Goal: Task Accomplishment & Management: Contribute content

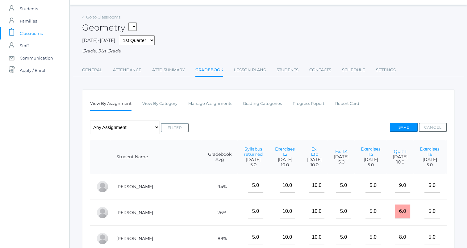
scroll to position [7, 0]
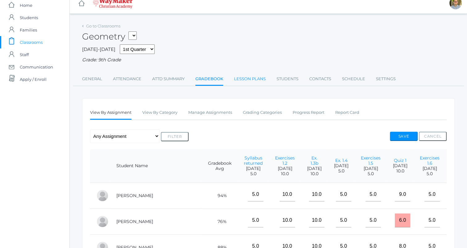
click at [243, 80] on link "Lesson Plans" at bounding box center [250, 79] width 32 height 12
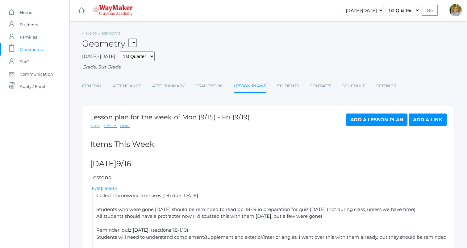
click at [94, 127] on link "prev" at bounding box center [95, 125] width 10 height 7
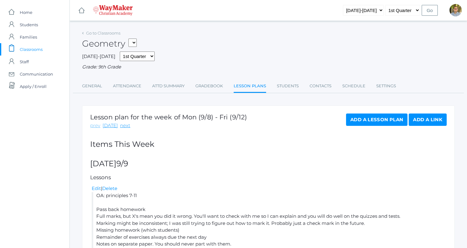
click at [94, 126] on link "prev" at bounding box center [95, 125] width 10 height 7
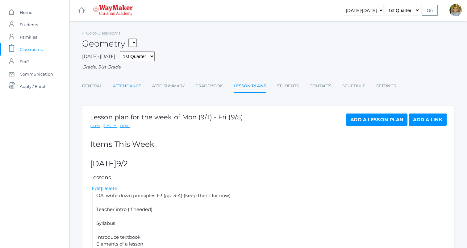
click at [130, 89] on link "Attendance" at bounding box center [127, 86] width 28 height 12
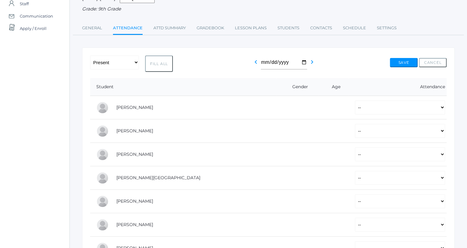
scroll to position [58, 0]
click at [162, 65] on button "Fill All" at bounding box center [159, 64] width 28 height 16
select select "P"
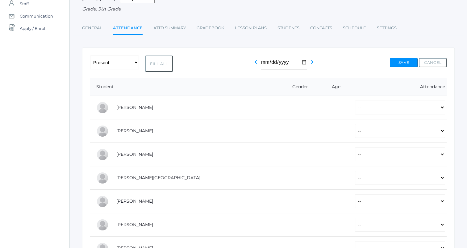
select select "P"
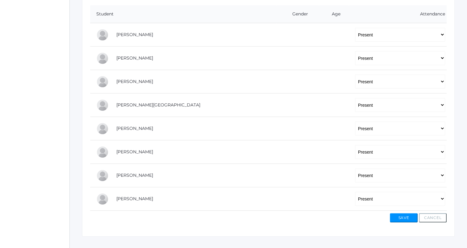
scroll to position [96, 0]
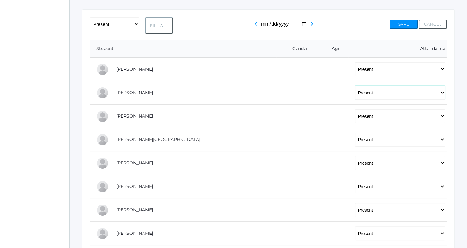
click at [369, 98] on select "-- Present Tardy Excused Tardy Unexcused Absent Excused Absent Unexcused" at bounding box center [400, 93] width 90 height 14
select select "AE"
click at [355, 86] on select "-- Present Tardy Excused Tardy Unexcused Absent Excused Absent Unexcused" at bounding box center [400, 93] width 90 height 14
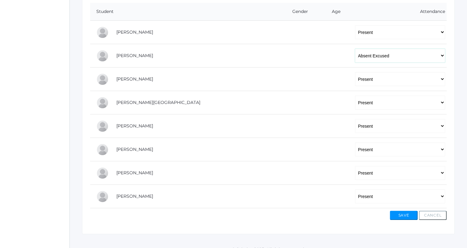
scroll to position [137, 0]
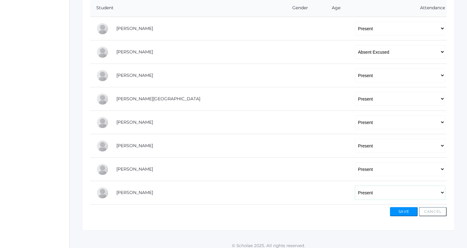
click at [355, 191] on select "-- Present Tardy Excused Tardy Unexcused Absent Excused Absent Unexcused" at bounding box center [400, 193] width 90 height 14
select select "AE"
click at [355, 186] on select "-- Present Tardy Excused Tardy Unexcused Absent Excused Absent Unexcused" at bounding box center [400, 193] width 90 height 14
click at [400, 212] on button "Save" at bounding box center [404, 211] width 28 height 9
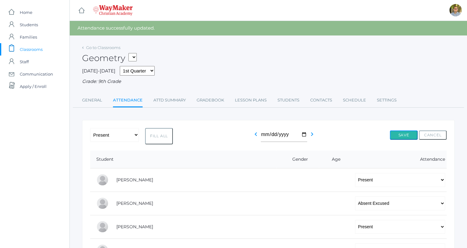
click at [409, 131] on button "Save" at bounding box center [404, 135] width 28 height 9
click at [103, 48] on link "Go to Classrooms" at bounding box center [103, 47] width 34 height 5
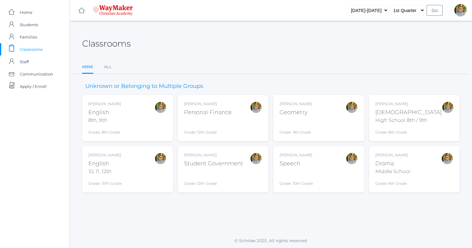
click at [142, 164] on div "Kylen Braileanu English 10, 11, 12th Grade: 10th Grade HSENGLISH" at bounding box center [127, 170] width 78 height 34
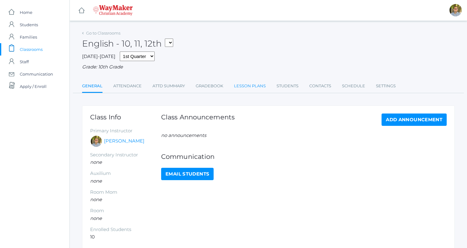
click at [251, 86] on link "Lesson Plans" at bounding box center [250, 86] width 32 height 12
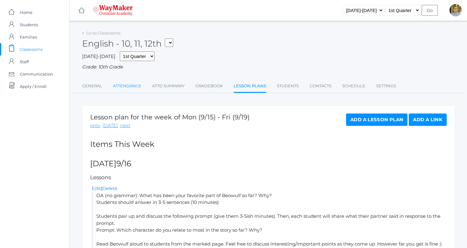
click at [124, 86] on link "Attendance" at bounding box center [127, 86] width 28 height 12
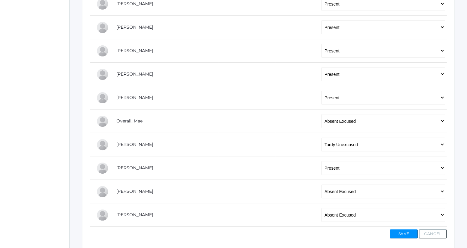
scroll to position [167, 0]
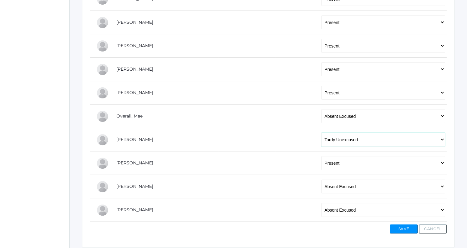
click at [357, 140] on select "-- Present Tardy Excused Tardy Unexcused Absent Excused Absent Unexcused" at bounding box center [383, 140] width 124 height 14
select select "TE"
click at [321, 133] on select "-- Present Tardy Excused Tardy Unexcused Absent Excused Absent Unexcused" at bounding box center [383, 140] width 124 height 14
click at [402, 231] on button "Save" at bounding box center [404, 228] width 28 height 9
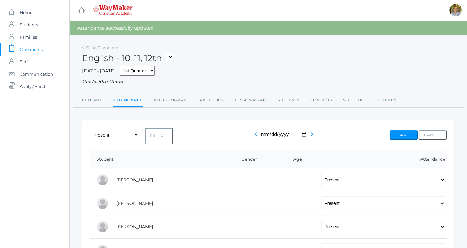
click at [36, 49] on span "Classrooms" at bounding box center [31, 49] width 23 height 12
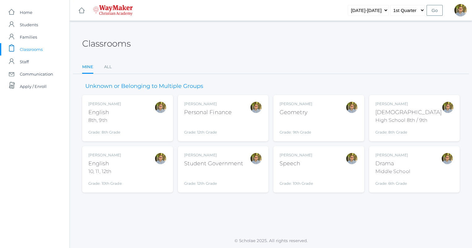
click at [132, 121] on div "Kylen Braileanu English 8th, 9th Grade: 8th Grade 08ENGLISH" at bounding box center [127, 118] width 78 height 34
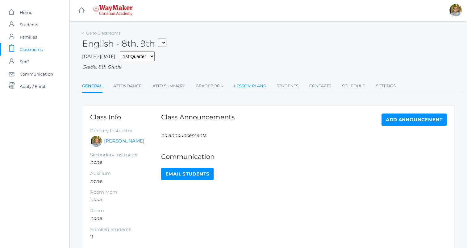
click at [253, 85] on link "Lesson Plans" at bounding box center [250, 86] width 32 height 12
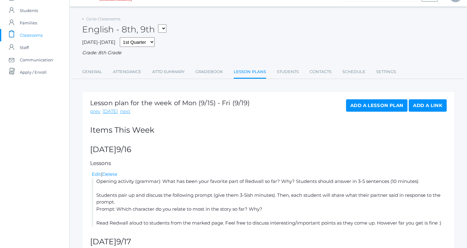
scroll to position [11, 0]
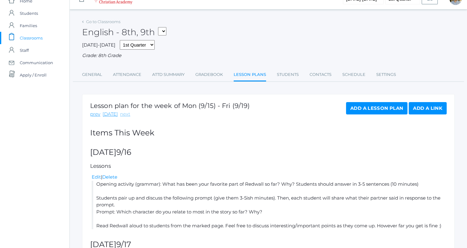
click at [126, 116] on link "next" at bounding box center [125, 114] width 10 height 7
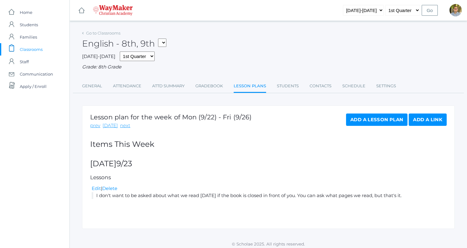
scroll to position [3, 0]
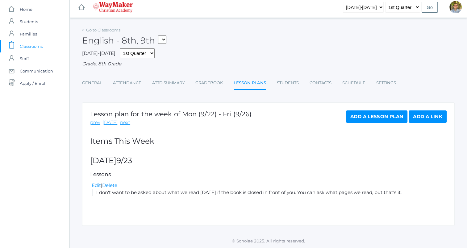
click at [96, 182] on div "Lesson plan for the week of Mon (9/22) - Fri (9/26) prev today next Add a Lesso…" at bounding box center [268, 165] width 373 height 124
click at [96, 184] on link "Edit" at bounding box center [96, 185] width 9 height 6
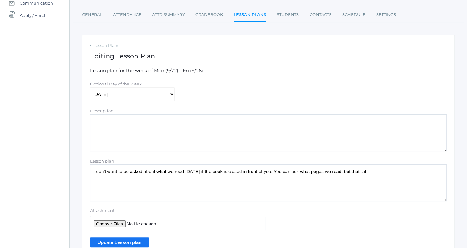
scroll to position [81, 0]
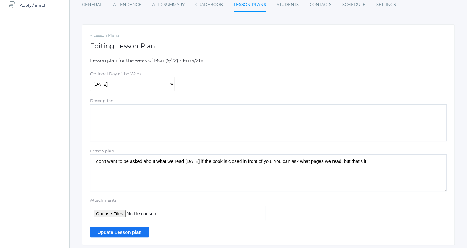
click at [390, 166] on textarea "I don't want to be asked about what we read [DATE] if the book is closed in fro…" at bounding box center [268, 172] width 357 height 37
type textarea "I don't want to be asked about what we read yesterday if the book is closed in …"
click at [129, 231] on input "Update Lesson plan" at bounding box center [119, 232] width 59 height 10
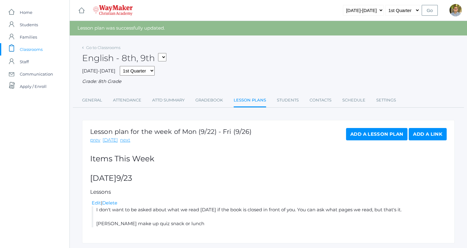
click at [42, 49] on span "Classrooms" at bounding box center [31, 49] width 23 height 12
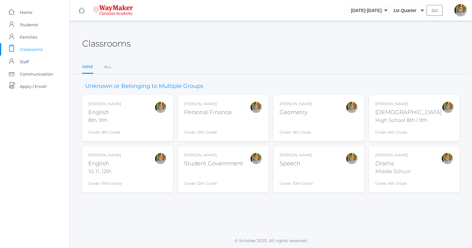
click at [135, 175] on div "[PERSON_NAME] English 10, 11, 12th Grade: 10th Grade HSENGLISH" at bounding box center [127, 170] width 78 height 34
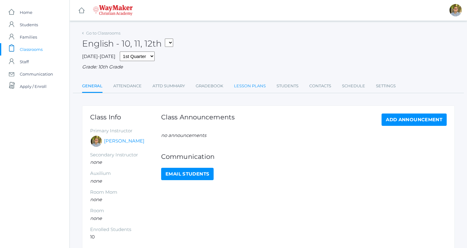
click at [247, 86] on link "Lesson Plans" at bounding box center [250, 86] width 32 height 12
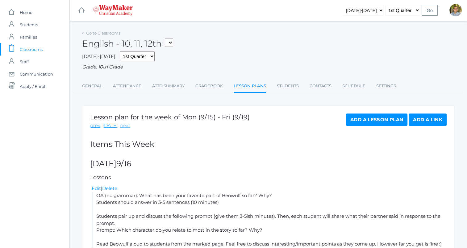
click at [120, 126] on link "next" at bounding box center [125, 125] width 10 height 7
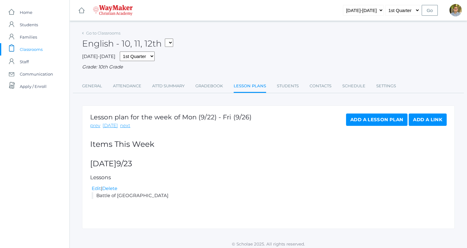
scroll to position [3, 0]
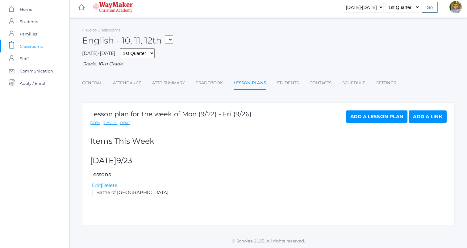
click at [96, 188] on link "Edit" at bounding box center [96, 185] width 9 height 6
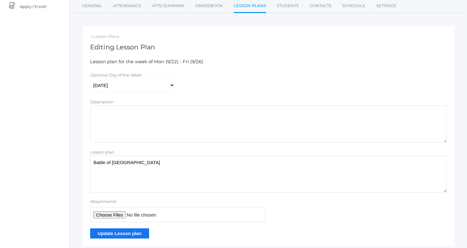
scroll to position [101, 0]
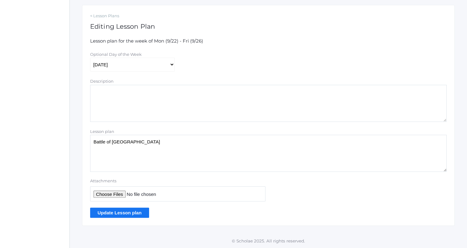
click at [183, 147] on textarea "Battle of Maldon" at bounding box center [268, 153] width 357 height 37
type textarea "Battle of Maldon Make up quiz snack or lunch: Haylie, Mae, Brody?"
click at [144, 210] on input "Update Lesson plan" at bounding box center [119, 213] width 59 height 10
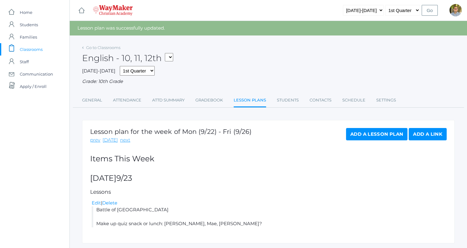
click at [39, 50] on span "Classrooms" at bounding box center [31, 49] width 23 height 12
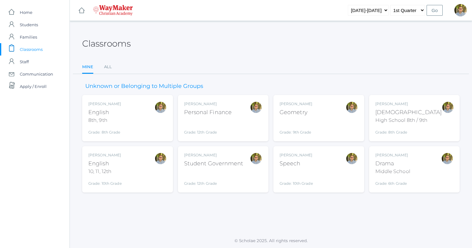
click at [33, 52] on span "Classrooms" at bounding box center [31, 49] width 23 height 12
click at [441, 121] on div "Kylen Braileanu Bible High School 8th / 9th Grade: 8th Grade HSBIBLE" at bounding box center [414, 118] width 78 height 34
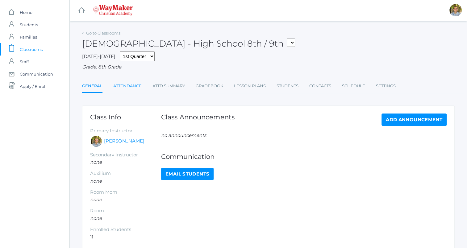
click at [135, 82] on link "Attendance" at bounding box center [127, 86] width 28 height 12
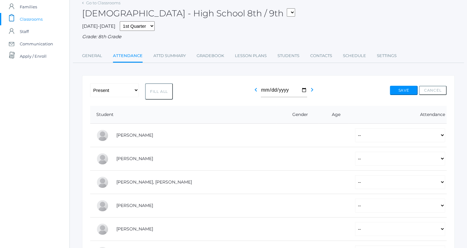
scroll to position [31, 0]
click at [164, 91] on button "Fill All" at bounding box center [159, 91] width 28 height 16
select select "P"
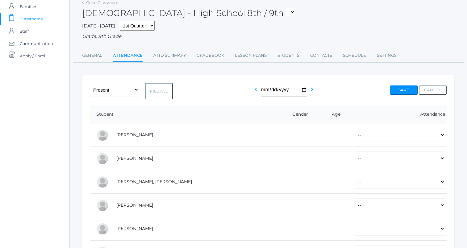
select select "P"
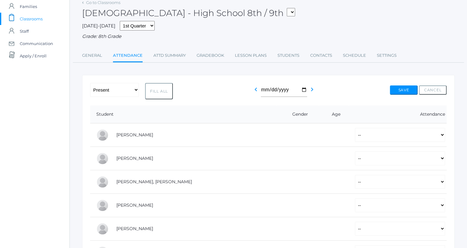
select select "P"
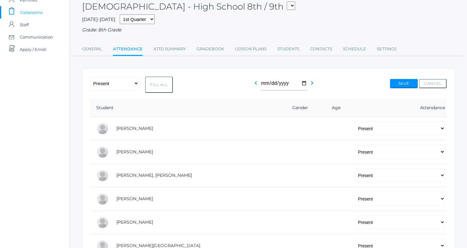
scroll to position [37, 0]
click at [362, 126] on select "-- Present Tardy Excused Tardy Unexcused Absent Excused Absent Unexcused" at bounding box center [400, 129] width 90 height 14
click at [132, 87] on select "-- Present Tardy Excused Tardy Unexcused Absent Excused Absent Unexcused" at bounding box center [114, 84] width 49 height 14
select select
click at [90, 77] on select "-- Present Tardy Excused Tardy Unexcused Absent Excused Absent Unexcused" at bounding box center [114, 84] width 49 height 14
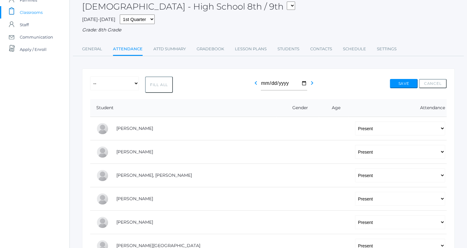
click at [152, 86] on button "Fill All" at bounding box center [159, 85] width 28 height 16
click at [396, 84] on button "Save" at bounding box center [404, 83] width 28 height 9
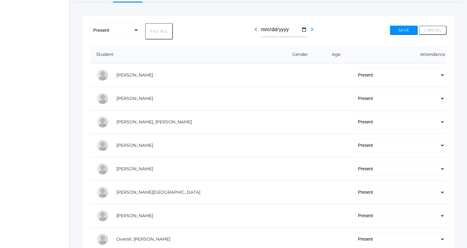
scroll to position [106, 0]
click at [386, 77] on select "-- Present Tardy Excused Tardy Unexcused Absent Excused Absent Unexcused" at bounding box center [400, 75] width 90 height 14
select select
click at [355, 68] on select "-- Present Tardy Excused Tardy Unexcused Absent Excused Absent Unexcused" at bounding box center [400, 75] width 90 height 14
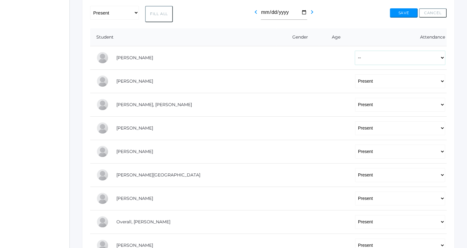
scroll to position [122, 0]
click at [357, 128] on select "-- Present Tardy Excused Tardy Unexcused Absent Excused Absent Unexcused" at bounding box center [400, 128] width 90 height 14
select select "AE"
click at [355, 121] on select "-- Present Tardy Excused Tardy Unexcused Absent Excused Absent Unexcused" at bounding box center [400, 128] width 90 height 14
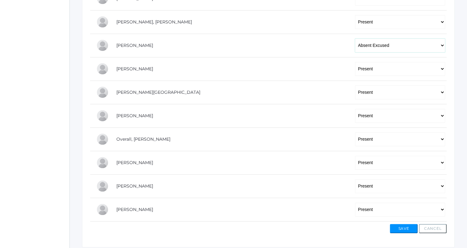
scroll to position [208, 0]
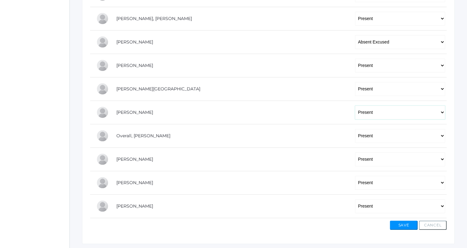
click at [373, 110] on select "-- Present Tardy Excused Tardy Unexcused Absent Excused Absent Unexcused" at bounding box center [400, 113] width 90 height 14
select select
click at [355, 106] on select "-- Present Tardy Excused Tardy Unexcused Absent Excused Absent Unexcused" at bounding box center [400, 113] width 90 height 14
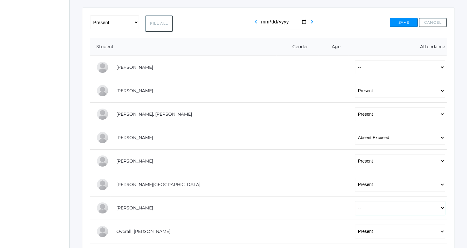
scroll to position [112, 0]
click at [399, 25] on button "Save" at bounding box center [404, 22] width 28 height 9
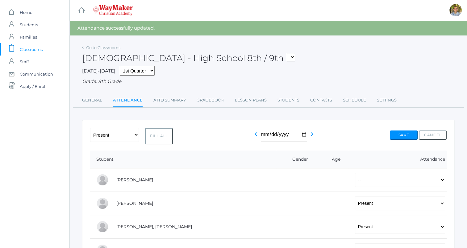
click at [29, 49] on span "Classrooms" at bounding box center [31, 49] width 23 height 12
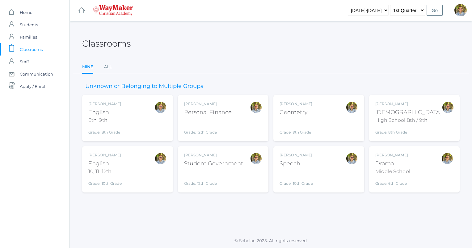
click at [334, 149] on div "Kylen Braileanu Speech Grade: 10th Grade SPEECH" at bounding box center [318, 169] width 91 height 46
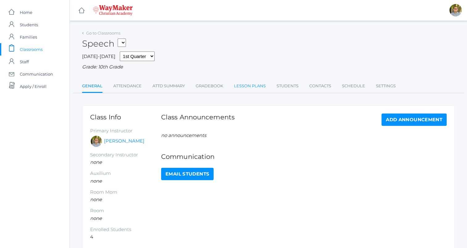
click at [245, 83] on link "Lesson Plans" at bounding box center [250, 86] width 32 height 12
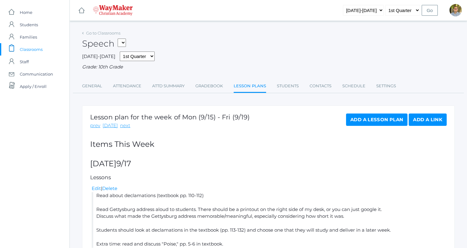
scroll to position [35, 0]
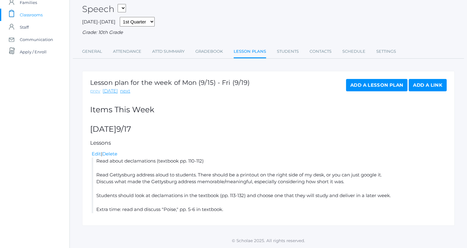
click at [95, 91] on link "prev" at bounding box center [95, 91] width 10 height 7
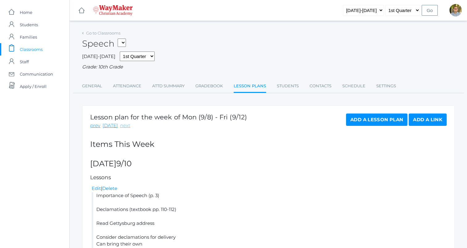
click at [124, 128] on link "next" at bounding box center [125, 125] width 10 height 7
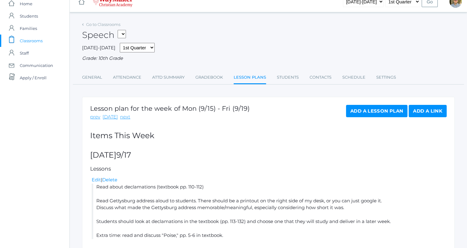
scroll to position [35, 0]
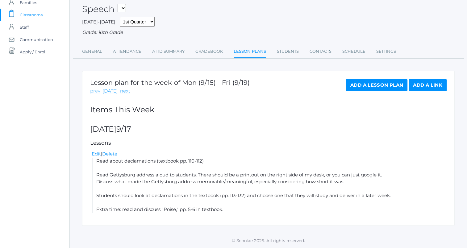
click at [96, 91] on link "prev" at bounding box center [95, 91] width 10 height 7
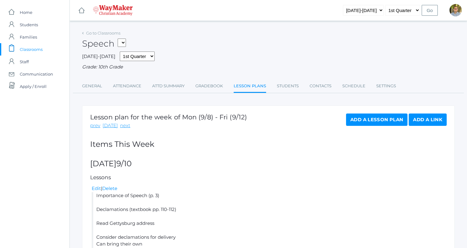
scroll to position [134, 0]
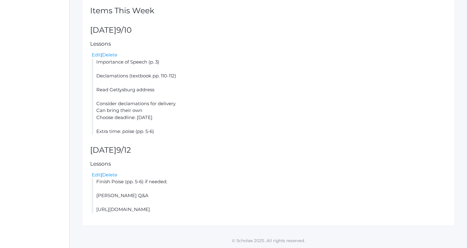
drag, startPoint x: 96, startPoint y: 194, endPoint x: 234, endPoint y: 217, distance: 139.9
click at [234, 217] on div "Lesson plan for the week of Mon (9/8) - Fri (9/12) prev [DATE] next Add a Lesso…" at bounding box center [268, 99] width 373 height 254
copy li "[PERSON_NAME] Q&A [URL][DOMAIN_NAME]"
click at [255, 170] on div "Lesson plan for the week of Mon (9/8) - Fri (9/12) prev [DATE] next Add a Lesso…" at bounding box center [268, 99] width 373 height 254
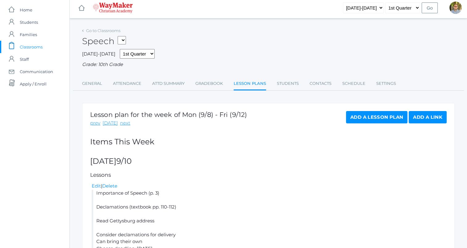
scroll to position [0, 0]
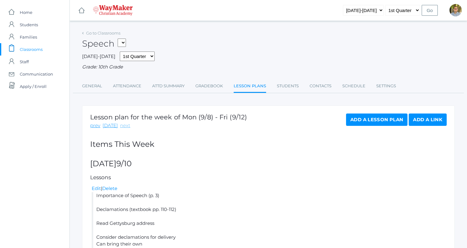
click at [123, 126] on link "next" at bounding box center [125, 125] width 10 height 7
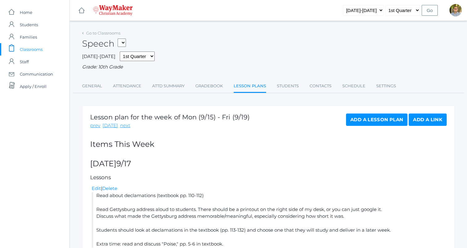
scroll to position [35, 0]
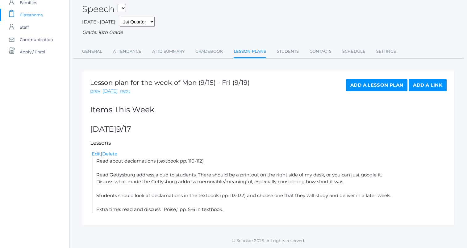
click at [383, 80] on link "Add a Lesson Plan" at bounding box center [376, 85] width 61 height 12
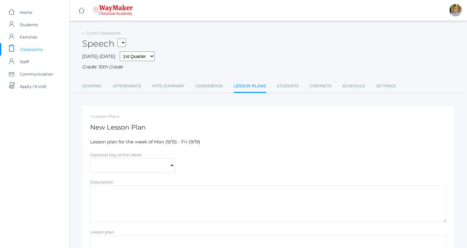
click at [156, 169] on select "Monday Tuesday Wednesday Thursday Friday" at bounding box center [132, 166] width 85 height 14
select select "[DATE]"
click at [90, 159] on select "Monday Tuesday Wednesday Thursday Friday" at bounding box center [132, 166] width 85 height 14
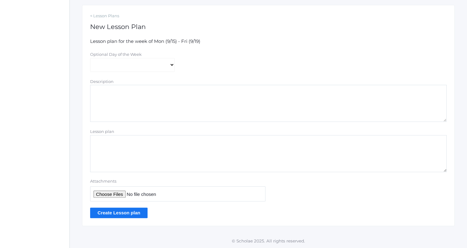
click at [170, 165] on textarea "Lesson plan" at bounding box center [268, 153] width 357 height 37
paste textarea "Frank Turek Q&A https://www.youtube.com/watch?v=SWinRoVDbpU"
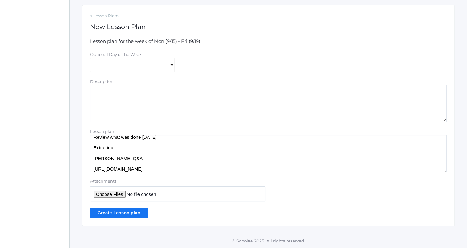
scroll to position [8, 0]
click at [148, 150] on textarea "Review what was done on Wednesday Extra time: Frank Turek Q&A https://www.youtu…" at bounding box center [268, 153] width 357 height 37
click at [148, 158] on textarea "Review what was done on Wednesday Extra time: Frank Turek Q&A https://www.youtu…" at bounding box center [268, 153] width 357 height 37
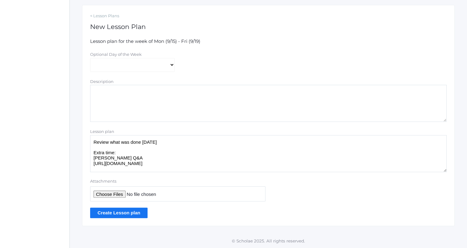
scroll to position [0, 0]
type textarea "Review what was done on Wednesday Extra time: Frank Turek Q&A https://www.youtu…"
click at [131, 213] on input "Create Lesson plan" at bounding box center [118, 213] width 57 height 10
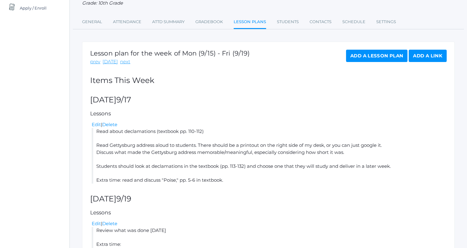
scroll to position [127, 0]
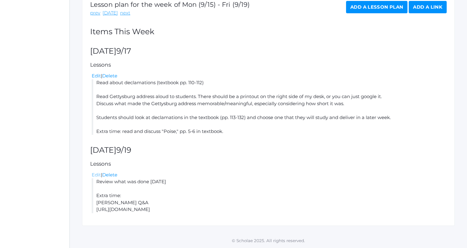
click at [94, 173] on link "Edit" at bounding box center [96, 175] width 9 height 6
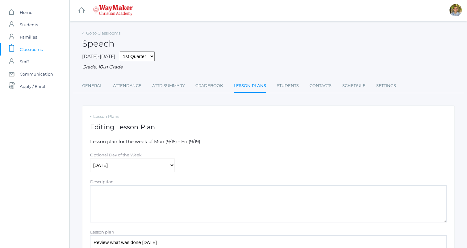
scroll to position [101, 0]
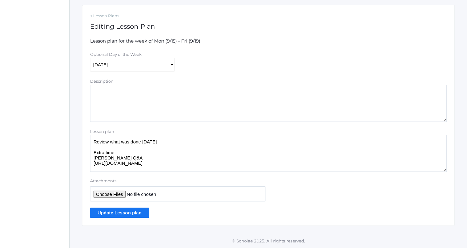
click at [184, 144] on textarea "Review what was done [DATE] Extra time: [PERSON_NAME] Q&A [URL][DOMAIN_NAME]" at bounding box center [268, 153] width 357 height 37
paste textarea "Pp. 8-11 ◦ Discuss questions 1-4 ◦ Relaxation exercises (p. 11) • Extra time: r…"
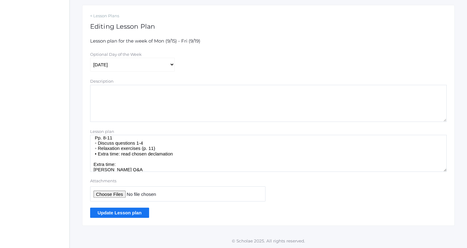
scroll to position [15, 0]
click at [147, 142] on textarea "Review what was done [DATE] Extra time: [PERSON_NAME] Q&A [URL][DOMAIN_NAME]" at bounding box center [268, 153] width 357 height 37
click at [173, 149] on textarea "Review what was done [DATE] Extra time: [PERSON_NAME] Q&A [URL][DOMAIN_NAME]" at bounding box center [268, 153] width 357 height 37
click at [99, 149] on textarea "Review what was done on Wednesday Extra time: Frank Turek Q&A https://www.youtu…" at bounding box center [268, 153] width 357 height 37
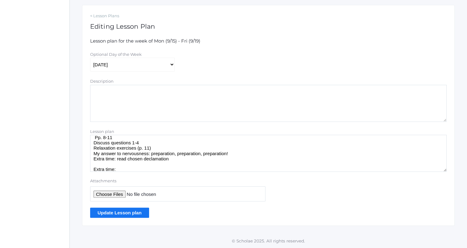
type textarea "Review what was done [DATE] Pp. 8-11 Discuss questions 1-4 Relaxation exercises…"
click at [142, 214] on input "Update Lesson plan" at bounding box center [119, 213] width 59 height 10
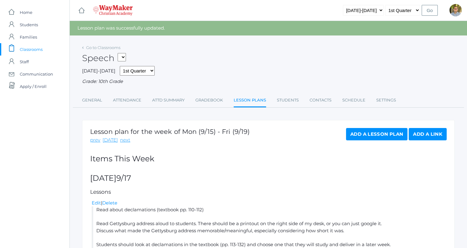
scroll to position [169, 0]
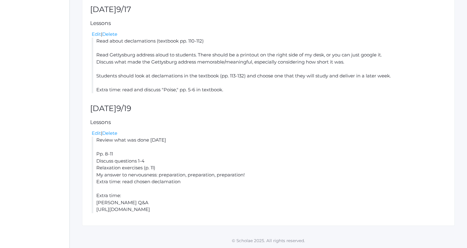
click at [128, 211] on li "Review what was done on Wednesday Pp. 8-11 Discuss questions 1-4 Relaxation exe…" at bounding box center [269, 175] width 355 height 77
click at [163, 229] on div "icons/ui/navigation/hamburger Created with Sketch. icons/ui/navigation/home Cre…" at bounding box center [268, 39] width 398 height 417
click at [106, 210] on li "Review what was done on Wednesday Pp. 8-11 Discuss questions 1-4 Relaxation exe…" at bounding box center [269, 175] width 355 height 77
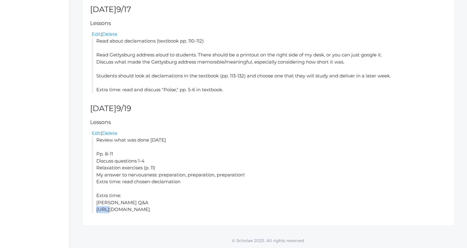
click at [106, 210] on li "Review what was done on Wednesday Pp. 8-11 Discuss questions 1-4 Relaxation exe…" at bounding box center [269, 175] width 355 height 77
copy div "https://www.youtube.com/watch?v=SWinRoVDbpU"
click at [280, 160] on li "Review what was done on Wednesday Pp. 8-11 Discuss questions 1-4 Relaxation exe…" at bounding box center [269, 175] width 355 height 77
click at [94, 133] on link "Edit" at bounding box center [96, 133] width 9 height 6
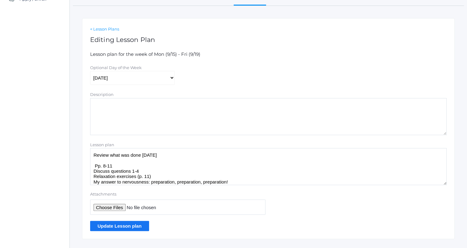
scroll to position [101, 0]
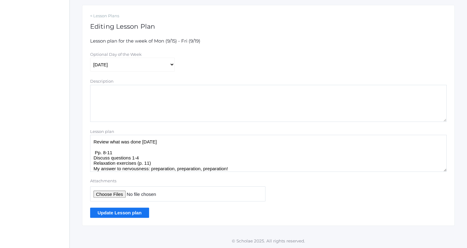
click at [246, 169] on textarea "Review what was done on Wednesday Pp. 8-11 Discuss questions 1-4 Relaxation exe…" at bounding box center [268, 153] width 357 height 37
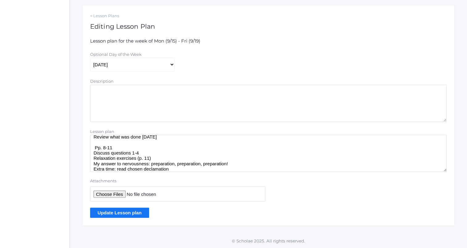
scroll to position [29, 0]
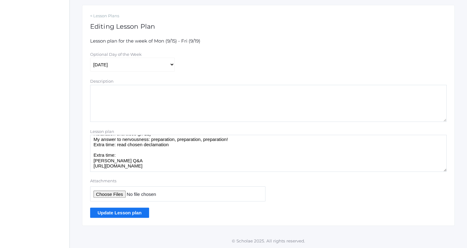
click at [246, 169] on textarea "Review what was done on Wednesday Pp. 8-11 Discuss questions 1-4 Relaxation exe…" at bounding box center [268, 153] width 357 height 37
click at [196, 161] on textarea "Review what was done on Wednesday Pp. 8-11 Discuss questions 1-4 Relaxation exe…" at bounding box center [268, 153] width 357 height 37
type textarea "Review what was done on Wednesday Pp. 8-11 Discuss questions 1-4 Relaxation exe…"
click at [136, 210] on input "Update Lesson plan" at bounding box center [119, 213] width 59 height 10
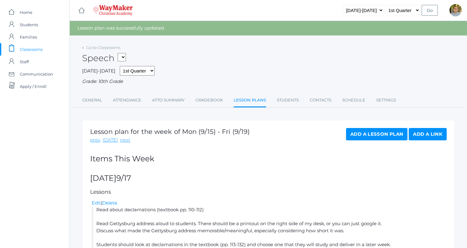
scroll to position [2, 0]
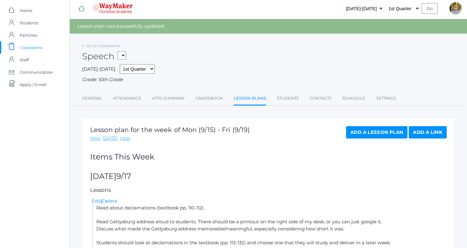
click at [27, 44] on span "Classrooms" at bounding box center [31, 47] width 23 height 12
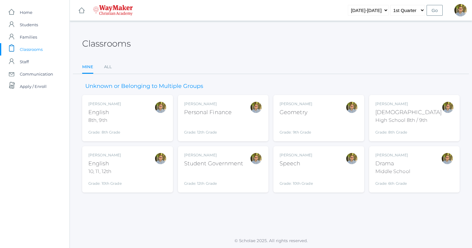
click at [458, 161] on div "[PERSON_NAME] Drama Middle School Grade: 6th Grade THEATER" at bounding box center [414, 169] width 91 height 46
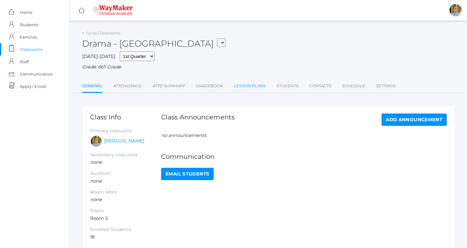
click at [253, 83] on link "Lesson Plans" at bounding box center [250, 86] width 32 height 12
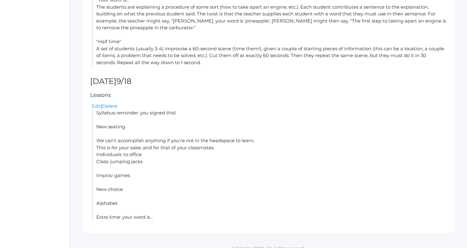
scroll to position [380, 0]
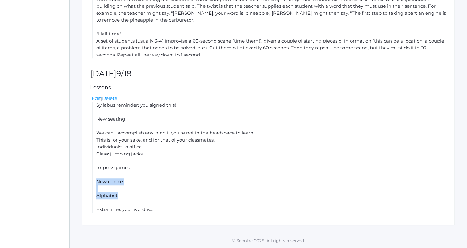
drag, startPoint x: 96, startPoint y: 182, endPoint x: 122, endPoint y: 195, distance: 29.1
click at [122, 195] on li "Syllabus reminder: you signed this! New seating We can't accomplish anything if…" at bounding box center [269, 157] width 355 height 111
copy li "New choice Alphabet"
click at [272, 127] on li "Syllabus reminder: you signed this! New seating We can't accomplish anything if…" at bounding box center [269, 157] width 355 height 111
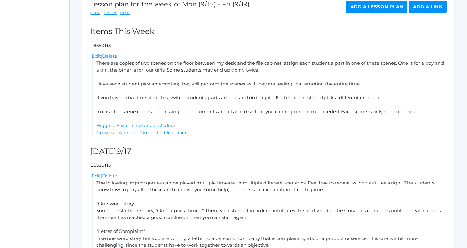
scroll to position [0, 0]
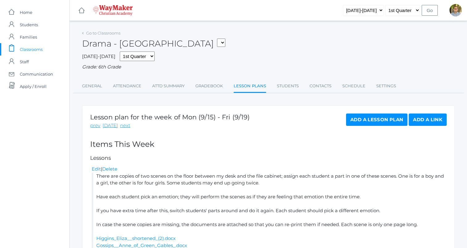
click at [366, 122] on link "Add a Lesson Plan" at bounding box center [376, 120] width 61 height 12
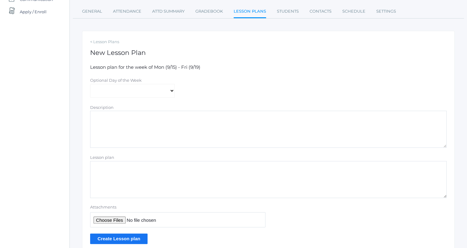
scroll to position [79, 0]
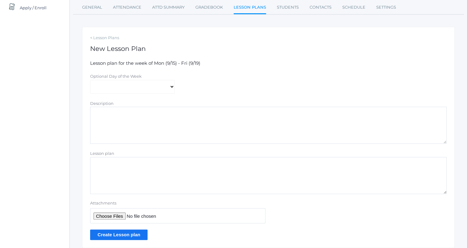
click at [165, 186] on textarea "Lesson plan" at bounding box center [268, 175] width 357 height 37
paste textarea "New choice Alphabet"
type textarea "New choice Alphabet"
click at [136, 232] on input "Create Lesson plan" at bounding box center [118, 235] width 57 height 10
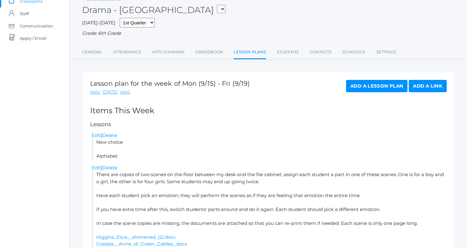
scroll to position [52, 0]
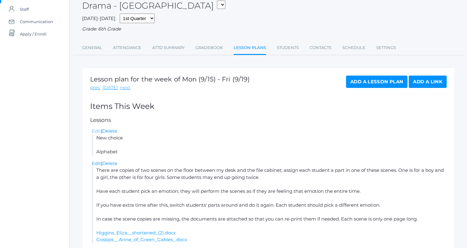
click at [98, 132] on link "Edit" at bounding box center [96, 131] width 9 height 6
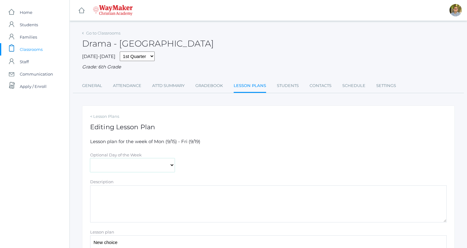
click at [147, 170] on select "Monday Tuesday Wednesday Thursday Friday" at bounding box center [132, 165] width 85 height 14
select select "2025-09-19"
click at [90, 159] on select "Monday Tuesday Wednesday Thursday Friday" at bounding box center [132, 165] width 85 height 14
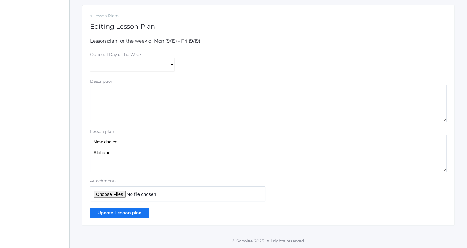
click at [130, 215] on input "Update Lesson plan" at bounding box center [119, 213] width 59 height 10
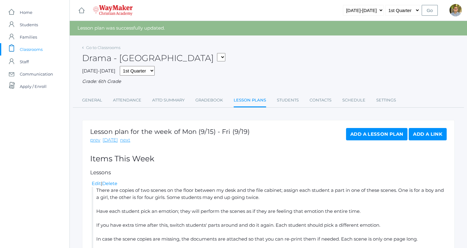
click at [31, 49] on span "Classrooms" at bounding box center [31, 49] width 23 height 12
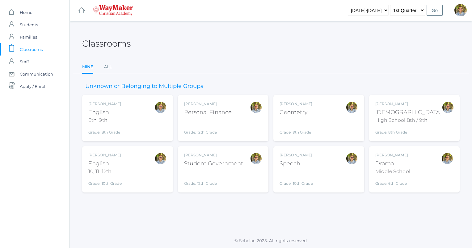
click at [421, 181] on div "[PERSON_NAME] Drama Middle School Grade: 6th Grade THEATER" at bounding box center [414, 170] width 78 height 34
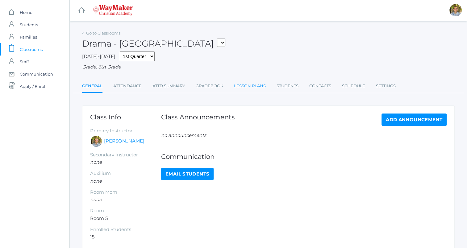
click at [239, 87] on link "Lesson Plans" at bounding box center [250, 86] width 32 height 12
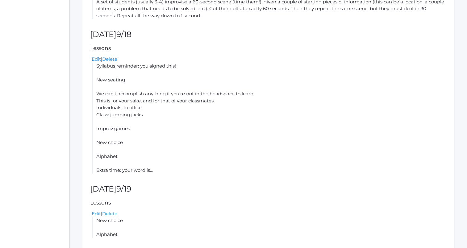
scroll to position [445, 0]
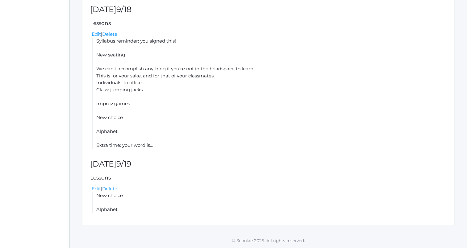
click at [94, 188] on link "Edit" at bounding box center [96, 189] width 9 height 6
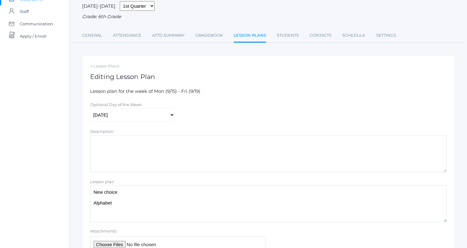
scroll to position [51, 0]
click at [157, 190] on textarea "New choice Alphabet" at bounding box center [268, 203] width 357 height 37
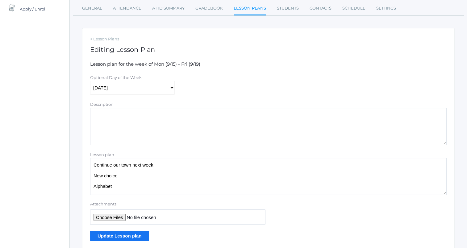
scroll to position [101, 0]
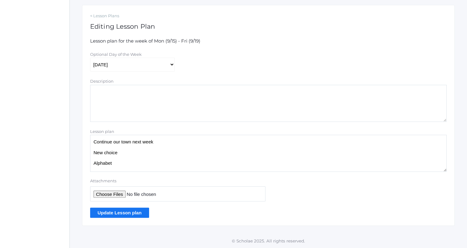
type textarea "Continue our town next week New choice Alphabet"
click at [135, 214] on input "Update Lesson plan" at bounding box center [119, 213] width 59 height 10
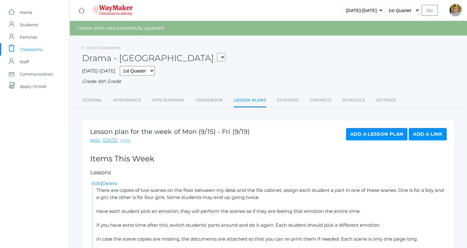
click at [126, 137] on link "next" at bounding box center [125, 140] width 10 height 7
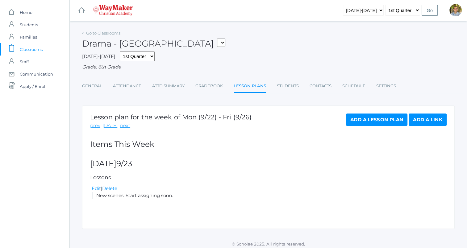
scroll to position [3, 0]
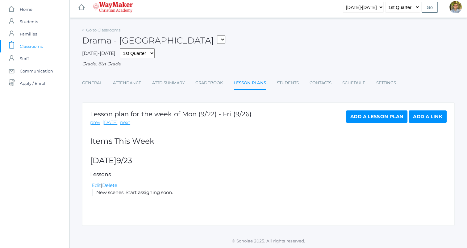
click at [97, 186] on link "Edit" at bounding box center [96, 185] width 9 height 6
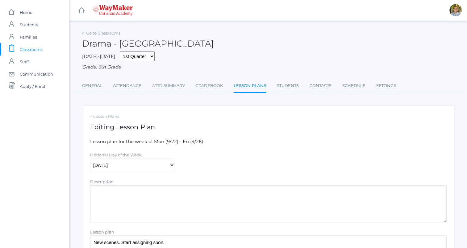
scroll to position [101, 0]
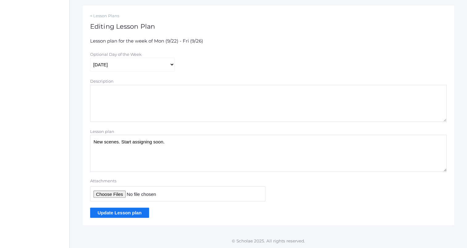
click at [193, 146] on textarea "New scenes. Start assigning soon." at bounding box center [268, 153] width 357 height 37
type textarea "N"
type textarea "O"
type textarea "Continue Our Town; boys/girls switch off reading lines according to character's…"
click at [138, 215] on input "Update Lesson plan" at bounding box center [119, 213] width 59 height 10
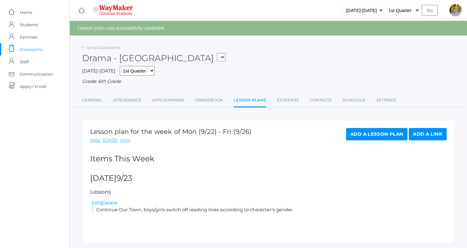
scroll to position [18, 0]
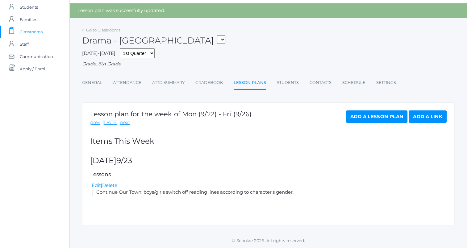
click at [364, 116] on link "Add a Lesson Plan" at bounding box center [376, 117] width 61 height 12
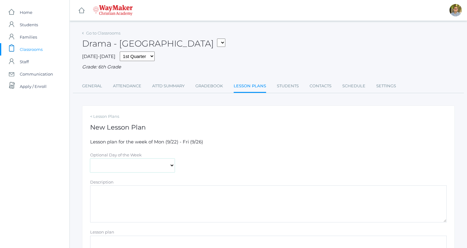
click at [161, 162] on select "[DATE] [DATE] [DATE] [DATE] [DATE]" at bounding box center [132, 166] width 85 height 14
select select "[DATE]"
click at [90, 159] on select "[DATE] [DATE] [DATE] [DATE] [DATE]" at bounding box center [132, 166] width 85 height 14
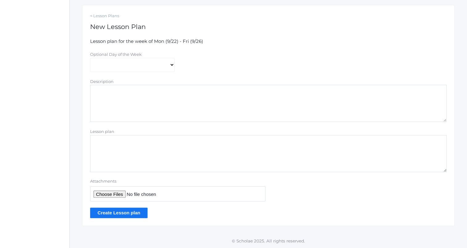
click at [209, 146] on textarea "Lesson plan" at bounding box center [268, 153] width 357 height 37
type textarea "Finish Our Town (switching off on lines) Extra time: improv"
click at [137, 212] on input "Create Lesson plan" at bounding box center [118, 213] width 57 height 10
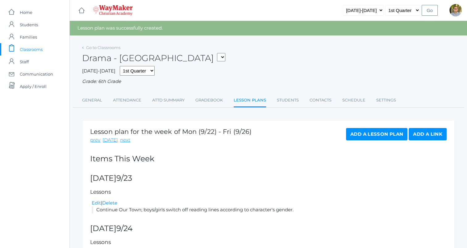
scroll to position [65, 0]
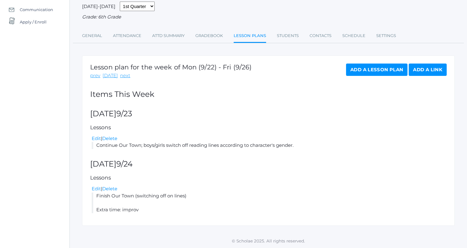
click at [369, 63] on div "Lesson plan for the week of Mon (9/22) - Fri (9/26) prev today next Add a Lesso…" at bounding box center [268, 141] width 373 height 171
click at [376, 69] on link "Add a Lesson Plan" at bounding box center [376, 70] width 61 height 12
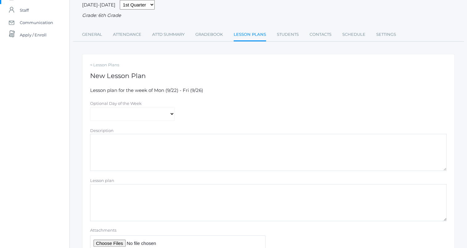
scroll to position [101, 0]
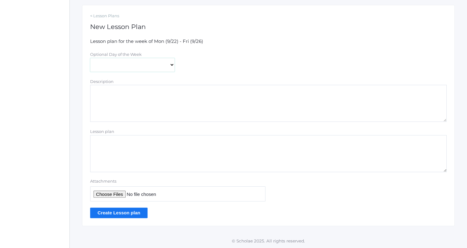
click at [155, 64] on select "[DATE] [DATE] [DATE] [DATE] [DATE]" at bounding box center [132, 65] width 85 height 14
select select "[DATE]"
click at [90, 58] on select "Monday Tuesday Wednesday Thursday Friday" at bounding box center [132, 65] width 85 height 14
click at [191, 161] on textarea "Lesson plan" at bounding box center [268, 153] width 357 height 37
type textarea "N"
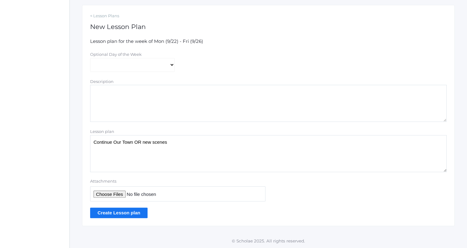
type textarea "Continue Our Town OR new scenes"
click at [138, 211] on input "Create Lesson plan" at bounding box center [118, 213] width 57 height 10
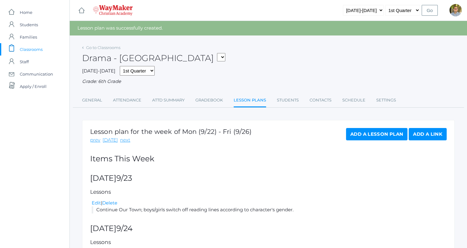
click at [32, 49] on span "Classrooms" at bounding box center [31, 49] width 23 height 12
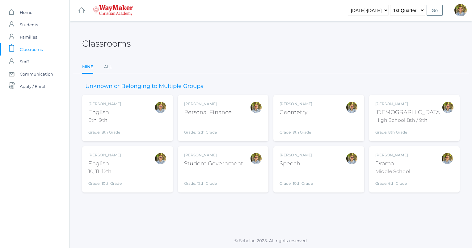
click at [394, 117] on div "High School 8th / 9th" at bounding box center [408, 120] width 67 height 7
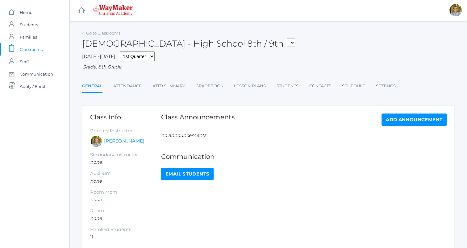
drag, startPoint x: 315, startPoint y: 136, endPoint x: 254, endPoint y: 78, distance: 84.1
click at [254, 78] on div "Go to Classrooms Bible - High School 8th / 9th FINANCE - Personal Finance SG - …" at bounding box center [268, 61] width 373 height 65
click at [250, 90] on link "Lesson Plans" at bounding box center [250, 86] width 32 height 12
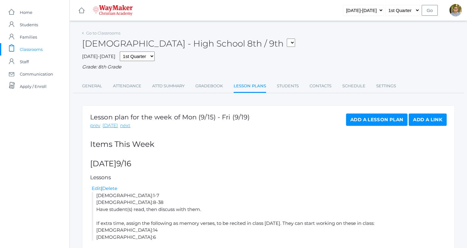
click at [32, 47] on span "Classrooms" at bounding box center [31, 49] width 23 height 12
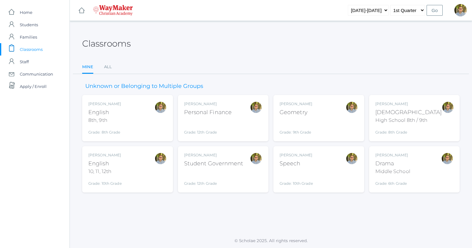
click at [138, 128] on div "Kylen Braileanu English 8th, 9th Grade: 8th Grade 08ENGLISH" at bounding box center [127, 118] width 78 height 34
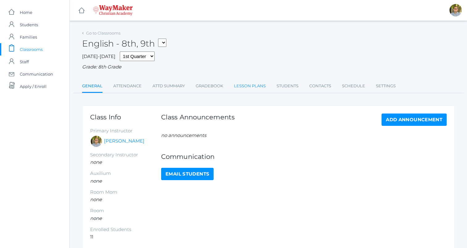
click at [259, 87] on link "Lesson Plans" at bounding box center [250, 86] width 32 height 12
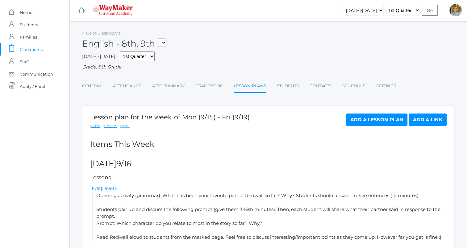
click at [122, 127] on link "next" at bounding box center [125, 125] width 10 height 7
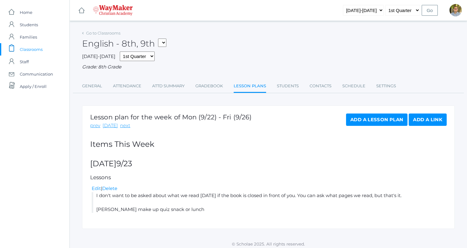
scroll to position [3, 0]
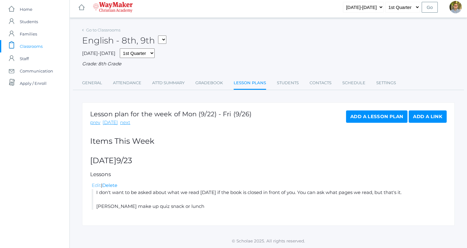
click at [95, 186] on link "Edit" at bounding box center [96, 185] width 9 height 6
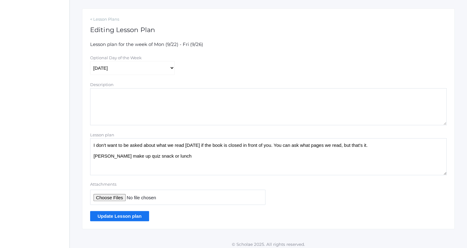
scroll to position [98, 0]
click at [235, 144] on textarea "I don't want to be asked about what we read [DATE] if the book is closed in fro…" at bounding box center [268, 156] width 357 height 37
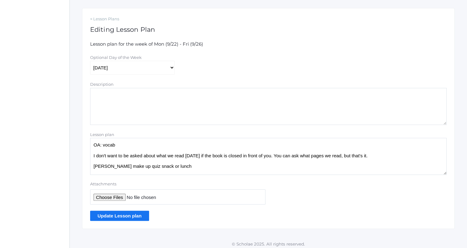
type textarea "OA: vocab I don't want to be asked about what we read [DATE] if the book is clo…"
click at [116, 197] on input "Attachments" at bounding box center [177, 197] width 175 height 15
type input "C:\fakepath\Redwall Vocab Final.docx"
click at [122, 218] on input "Update Lesson plan" at bounding box center [119, 216] width 59 height 10
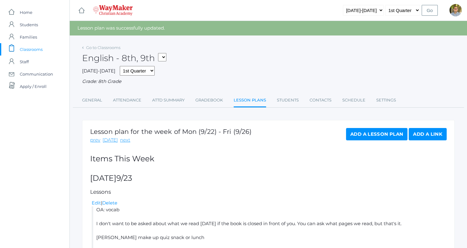
scroll to position [42, 0]
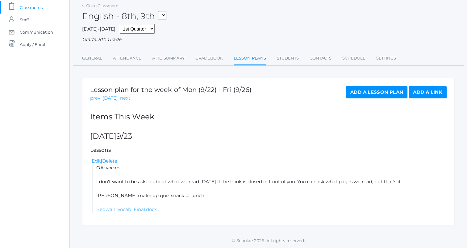
click at [137, 209] on link "Redwall_Vocab_Final.docx" at bounding box center [126, 210] width 61 height 6
click at [97, 161] on link "Edit" at bounding box center [96, 161] width 9 height 6
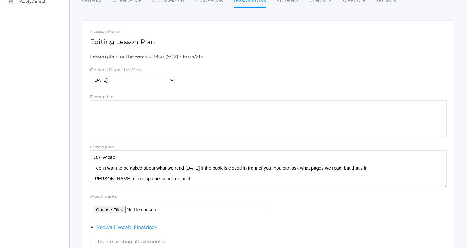
scroll to position [90, 0]
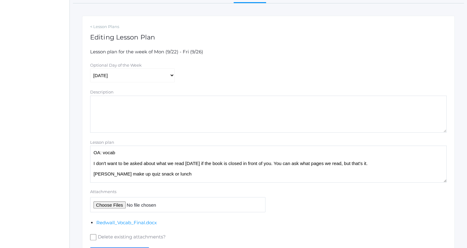
click at [211, 179] on textarea "OA: vocab I don't want to be asked about what we read [DATE] if the book is clo…" at bounding box center [268, 164] width 357 height 37
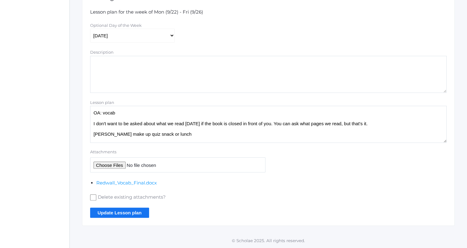
scroll to position [5, 0]
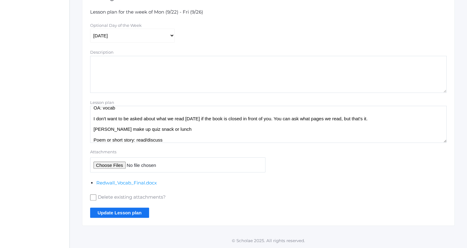
type textarea "OA: vocab I don't want to be asked about what we read [DATE] if the book is clo…"
click at [125, 209] on input "Update Lesson plan" at bounding box center [119, 213] width 59 height 10
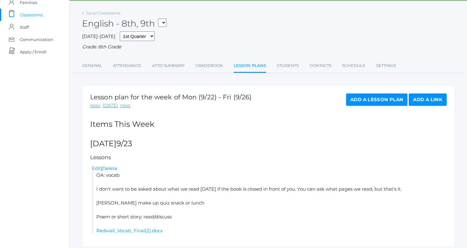
scroll to position [56, 0]
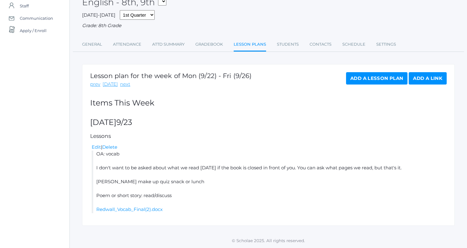
click at [373, 82] on link "Add a Lesson Plan" at bounding box center [376, 78] width 61 height 12
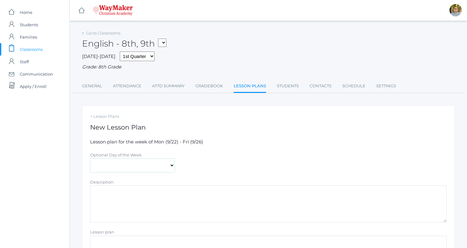
click at [146, 167] on select "[DATE] [DATE] [DATE] [DATE] [DATE]" at bounding box center [132, 166] width 85 height 14
select select "2025-09-24"
click at [90, 159] on select "[DATE] [DATE] [DATE] [DATE] [DATE]" at bounding box center [132, 166] width 85 height 14
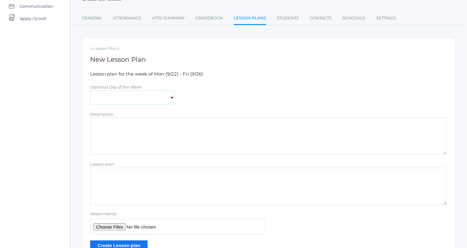
scroll to position [71, 0]
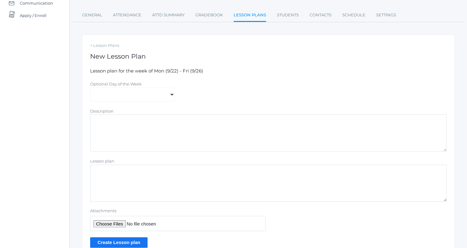
click at [171, 190] on textarea "Lesson plan" at bounding box center [268, 183] width 357 height 37
type textarea "OA:: vocab Read/discuss Redwall Think, pair, share; divide by page number or ch…"
click at [137, 243] on input "Create Lesson plan" at bounding box center [118, 242] width 57 height 10
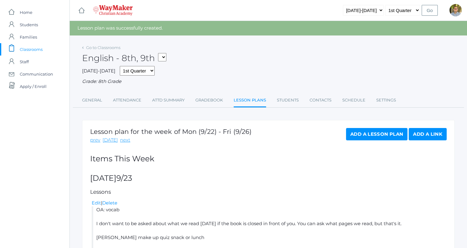
click at [365, 136] on link "Add a Lesson Plan" at bounding box center [376, 134] width 61 height 12
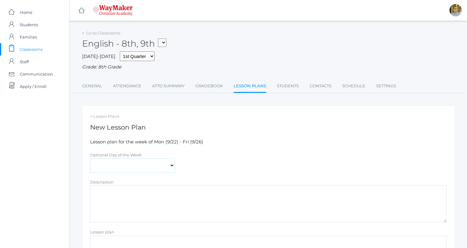
click at [157, 163] on select "[DATE] [DATE] [DATE] [DATE] [DATE]" at bounding box center [132, 166] width 85 height 14
select select "[DATE]"
click at [90, 159] on select "[DATE] [DATE] [DATE] [DATE] [DATE]" at bounding box center [132, 166] width 85 height 14
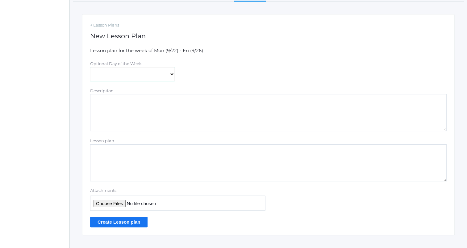
scroll to position [101, 0]
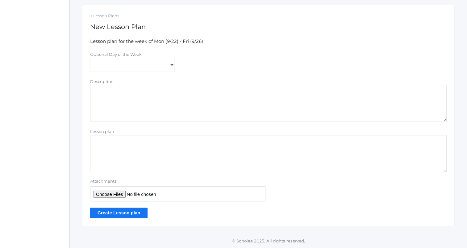
click at [196, 153] on textarea "Lesson plan" at bounding box center [268, 153] width 357 height 37
type textarea "OA: vocab Read/discuss Redwall Write about it if time. Something about worldvie…"
click at [133, 212] on input "Create Lesson plan" at bounding box center [118, 213] width 57 height 10
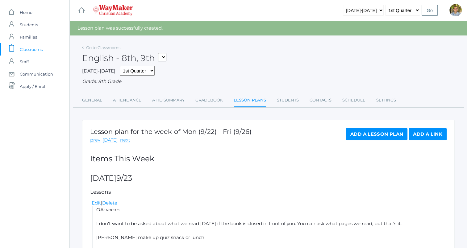
click at [374, 136] on link "Add a Lesson Plan" at bounding box center [376, 134] width 61 height 12
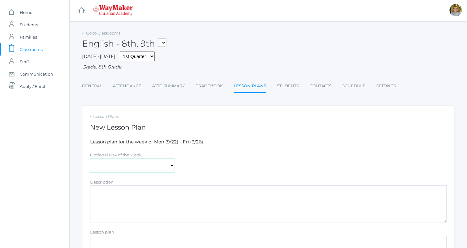
click at [163, 164] on select "Monday Tuesday Wednesday Thursday Friday" at bounding box center [132, 166] width 85 height 14
select select "2025-09-26"
click at [90, 159] on select "Monday Tuesday Wednesday Thursday Friday" at bounding box center [132, 166] width 85 height 14
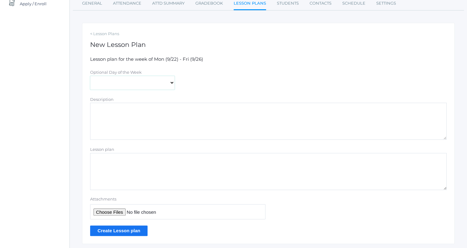
scroll to position [101, 0]
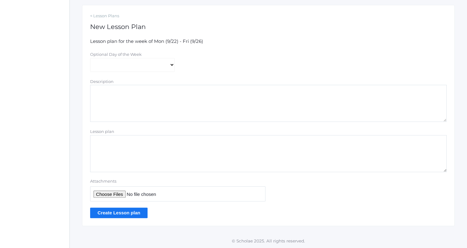
click at [228, 149] on textarea "Lesson plan" at bounding box center [268, 153] width 357 height 37
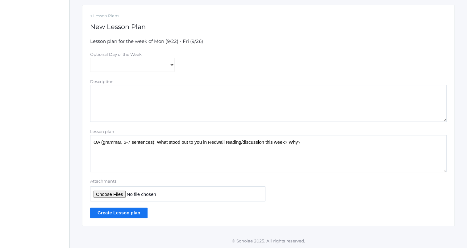
click at [125, 143] on textarea "OA (grammar, 5-7 sentences): What stood out to you in Redwall reading/discussio…" at bounding box center [268, 153] width 357 height 37
click at [249, 170] on textarea "OA (grammar, 6-8 sentences): What stood out to you in Redwall reading/discussio…" at bounding box center [268, 153] width 357 height 37
click at [317, 140] on textarea "OA (grammar, 6-8 sentences): What stood out to you in Redwall reading/discussio…" at bounding box center [268, 153] width 357 height 37
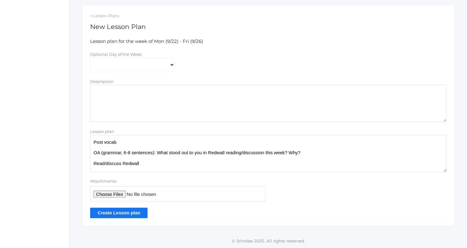
type textarea "Post vocab OA (grammar, 6-8 sentences): What stood out to you in Redwall readin…"
click at [125, 214] on input "Create Lesson plan" at bounding box center [118, 213] width 57 height 10
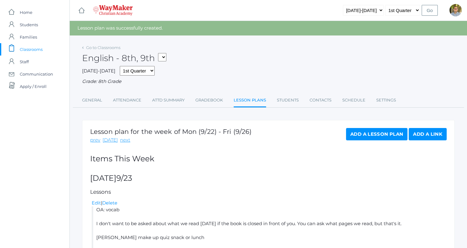
click at [36, 49] on span "Classrooms" at bounding box center [31, 49] width 23 height 12
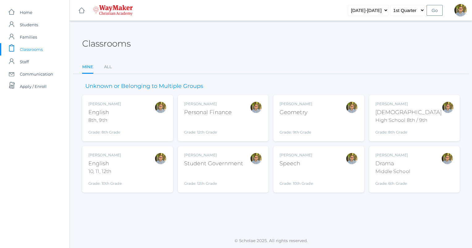
click at [327, 170] on div "[PERSON_NAME] Speech Grade: 10th Grade SPEECH" at bounding box center [318, 170] width 78 height 34
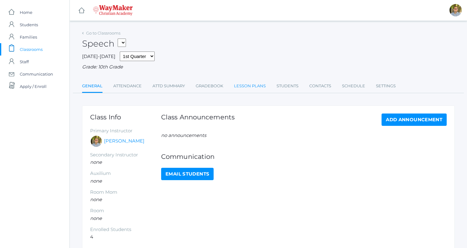
click at [262, 92] on link "Lesson Plans" at bounding box center [250, 86] width 32 height 12
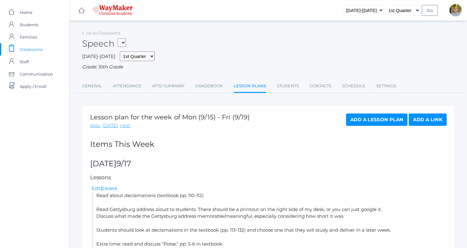
click at [33, 46] on span "Classrooms" at bounding box center [31, 49] width 23 height 12
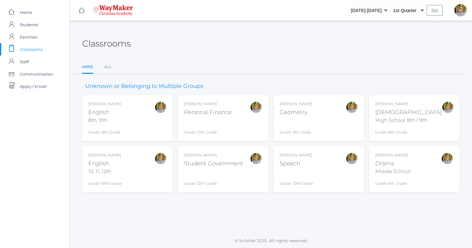
click at [144, 126] on div "Kylen Braileanu English 8th, 9th Grade: 8th Grade 08ENGLISH" at bounding box center [127, 118] width 78 height 34
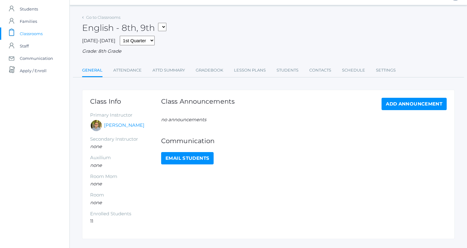
scroll to position [17, 0]
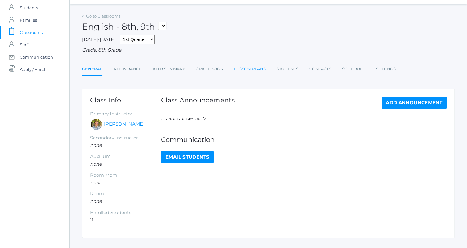
click at [249, 71] on link "Lesson Plans" at bounding box center [250, 69] width 32 height 12
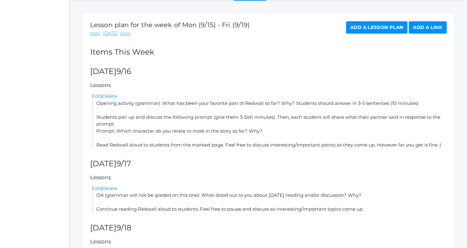
scroll to position [93, 0]
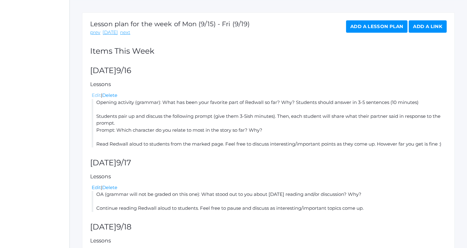
click at [97, 96] on link "Edit" at bounding box center [96, 95] width 9 height 6
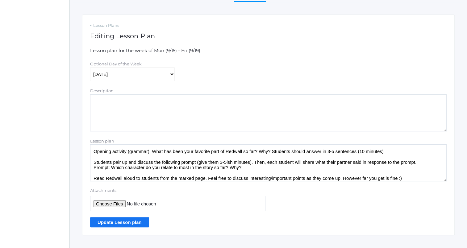
scroll to position [101, 0]
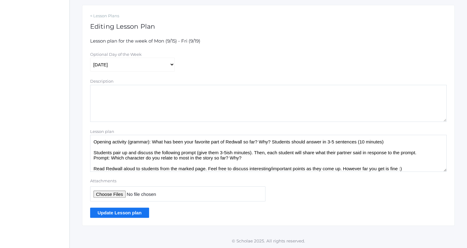
click at [288, 160] on textarea "Opening activity (grammar): What has been your favorite part of Redwall so far?…" at bounding box center [268, 153] width 357 height 37
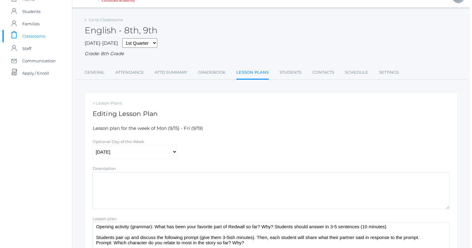
scroll to position [0, 0]
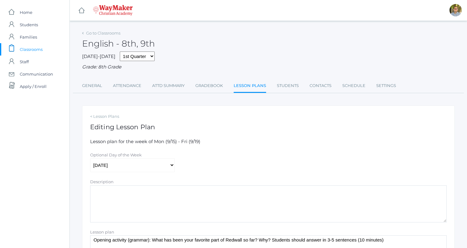
click at [28, 52] on span "Classrooms" at bounding box center [31, 49] width 23 height 12
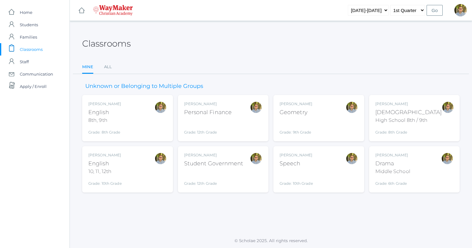
click at [122, 127] on div "Kylen Braileanu English 8th, 9th Grade: 8th Grade 08ENGLISH" at bounding box center [127, 118] width 78 height 34
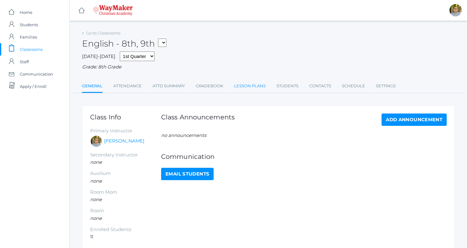
click at [238, 87] on link "Lesson Plans" at bounding box center [250, 86] width 32 height 12
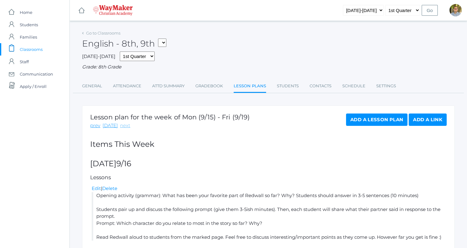
click at [124, 128] on link "next" at bounding box center [125, 125] width 10 height 7
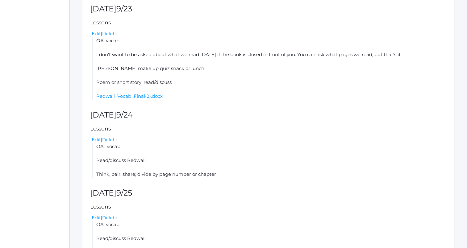
scroll to position [167, 0]
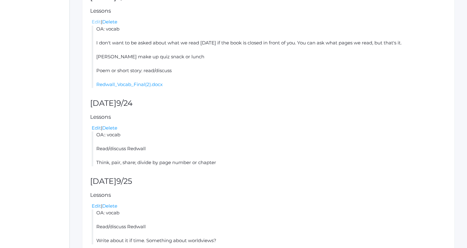
click at [97, 20] on link "Edit" at bounding box center [96, 22] width 9 height 6
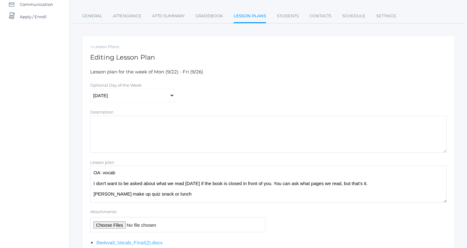
scroll to position [8, 0]
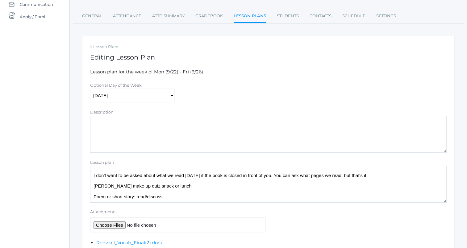
click at [193, 197] on textarea "OA: vocab I don't want to be asked about what we read yesterday if the book is …" at bounding box center [268, 184] width 357 height 37
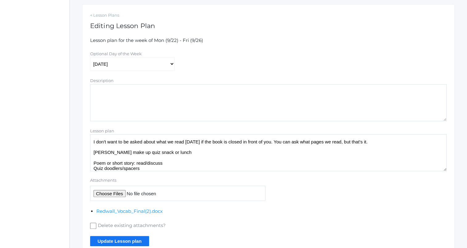
scroll to position [130, 0]
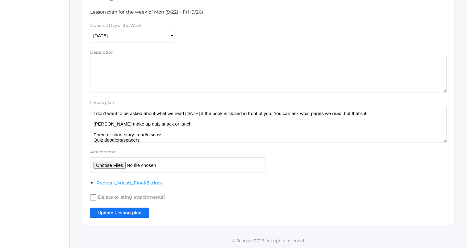
type textarea "OA: vocab I don't want to be asked about what we read yesterday if the book is …"
click at [112, 215] on input "Update Lesson plan" at bounding box center [119, 213] width 59 height 10
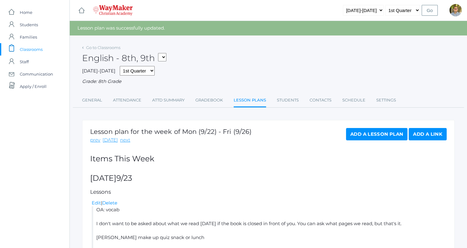
click at [31, 47] on span "Classrooms" at bounding box center [31, 49] width 23 height 12
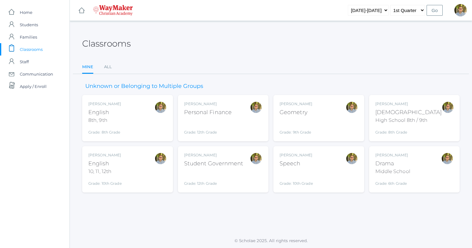
click at [314, 162] on div "[PERSON_NAME] Speech Grade: 10th Grade SPEECH" at bounding box center [318, 170] width 78 height 34
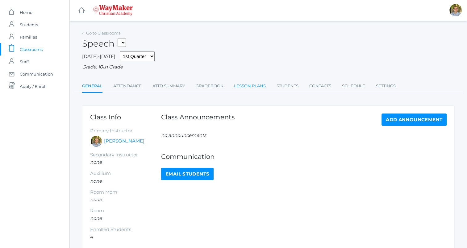
click at [260, 88] on link "Lesson Plans" at bounding box center [250, 86] width 32 height 12
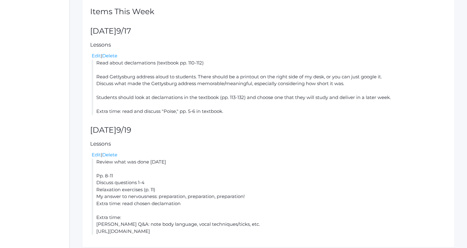
scroll to position [154, 0]
